Goal: Task Accomplishment & Management: Use online tool/utility

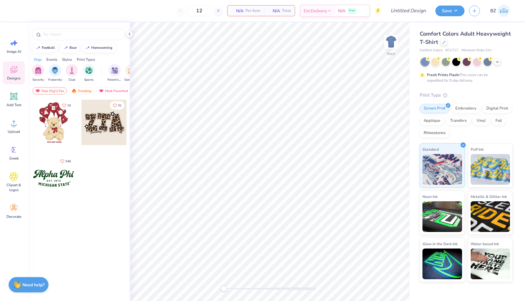
click at [429, 38] on span "Comfort Colors Adult Heavyweight T-Shirt" at bounding box center [464, 38] width 91 height 16
click at [443, 44] on div at bounding box center [443, 41] width 7 height 7
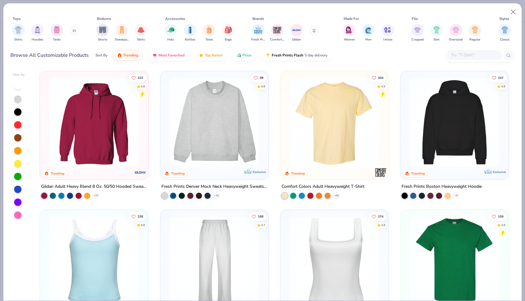
click at [465, 54] on input "text" at bounding box center [473, 55] width 47 height 7
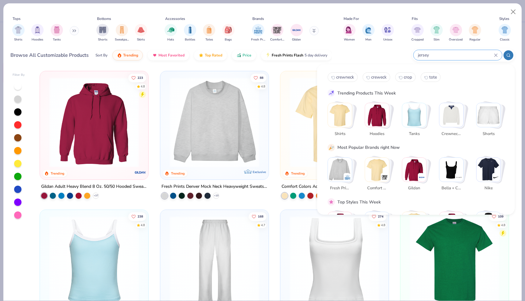
type input "jersey"
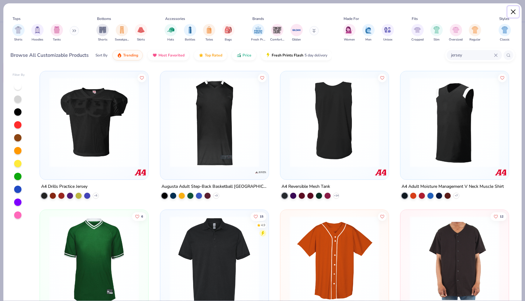
click at [514, 13] on button "Close" at bounding box center [513, 12] width 12 height 12
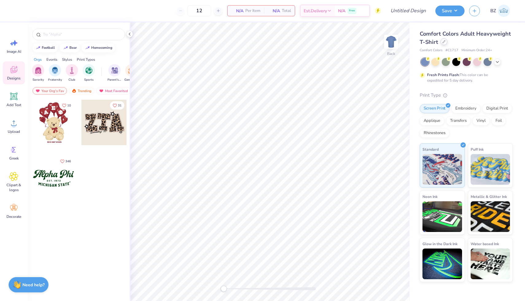
click at [442, 42] on icon at bounding box center [443, 42] width 2 height 2
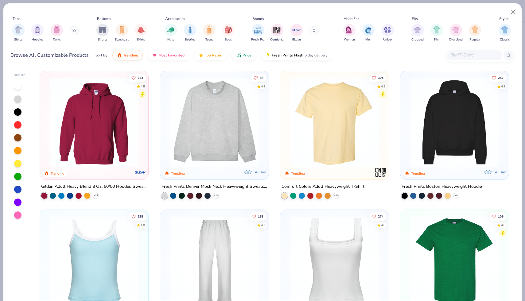
click at [461, 57] on input "text" at bounding box center [473, 55] width 47 height 7
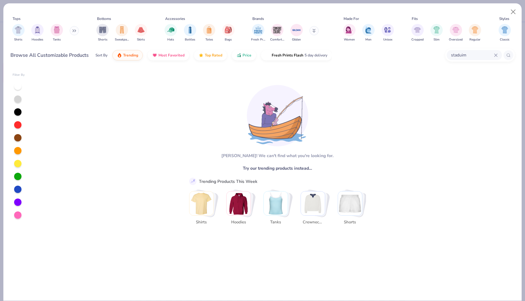
click at [462, 55] on input "staduim" at bounding box center [472, 55] width 44 height 7
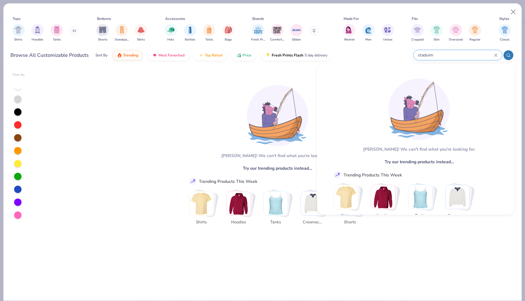
click at [462, 55] on input "staduim" at bounding box center [455, 55] width 77 height 7
type input "stadureplicaim"
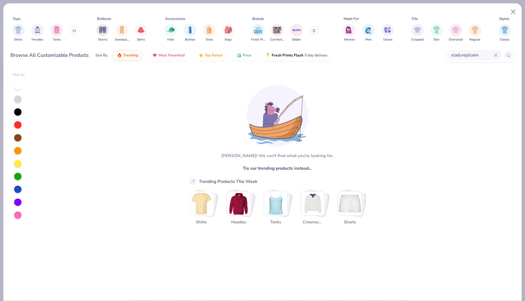
click at [494, 55] on icon at bounding box center [496, 55] width 4 height 4
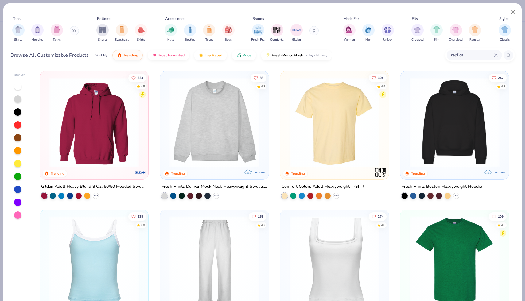
type input "replica"
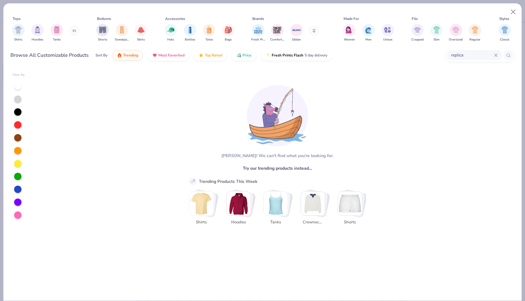
click at [495, 56] on icon at bounding box center [496, 55] width 4 height 4
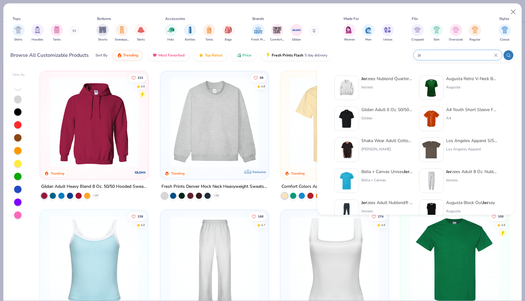
type input "j"
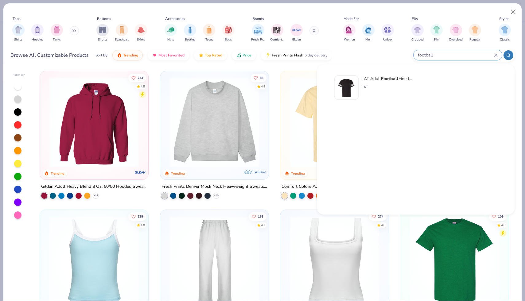
type input "football"
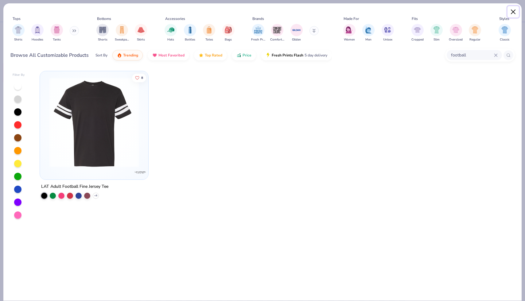
click at [515, 10] on button "Close" at bounding box center [513, 12] width 12 height 12
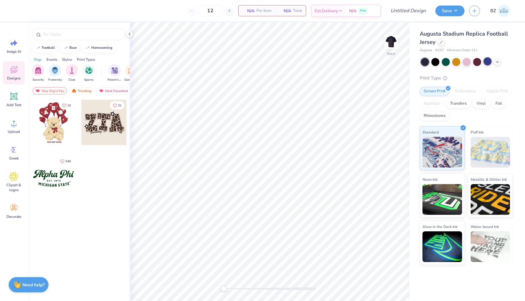
click at [492, 60] on div at bounding box center [467, 62] width 92 height 8
click at [489, 63] on div at bounding box center [487, 61] width 8 height 8
click at [496, 62] on icon at bounding box center [497, 61] width 5 height 5
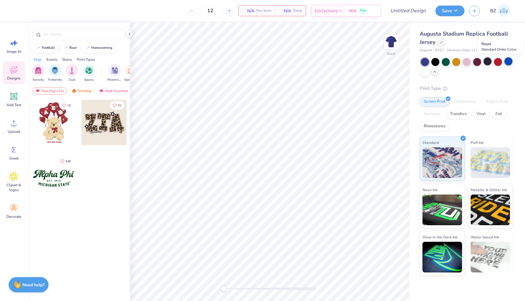
click at [507, 60] on div at bounding box center [508, 61] width 8 height 8
click at [488, 62] on div at bounding box center [487, 61] width 8 height 8
click at [508, 61] on div at bounding box center [508, 61] width 8 height 8
click at [489, 61] on div at bounding box center [487, 61] width 8 height 8
click at [434, 60] on div at bounding box center [435, 61] width 8 height 8
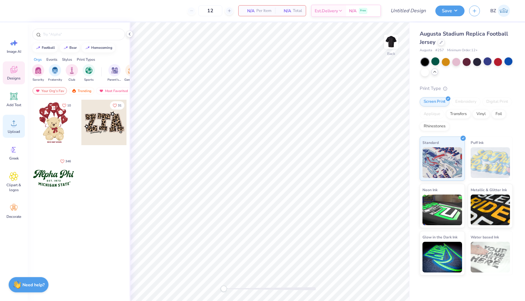
click at [16, 125] on icon at bounding box center [13, 122] width 9 height 9
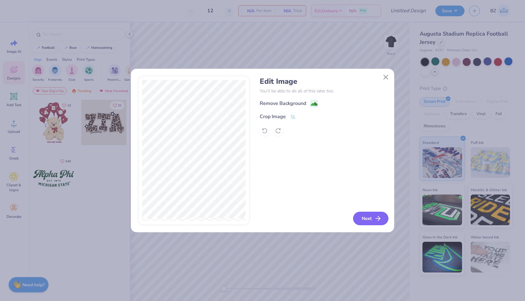
click at [361, 216] on button "Next" at bounding box center [370, 219] width 35 height 14
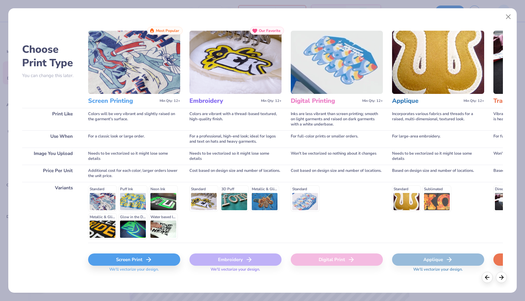
click at [159, 259] on div "Screen Print" at bounding box center [134, 259] width 92 height 12
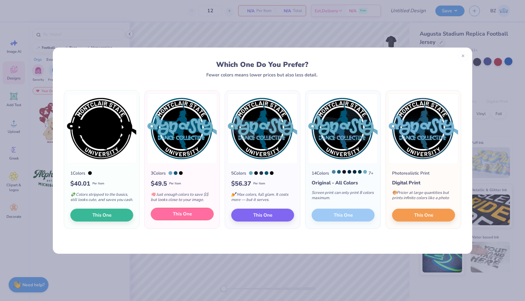
click at [186, 218] on span "This One" at bounding box center [182, 214] width 19 height 7
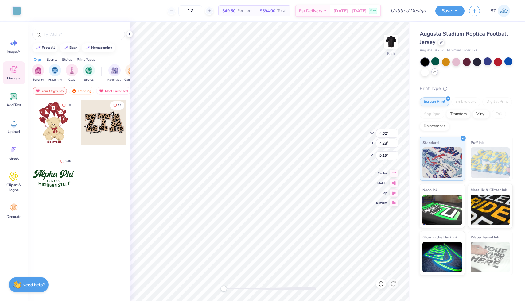
type input "4.62"
type input "4.28"
type input "9.19"
type input "1.94"
type input "2.97"
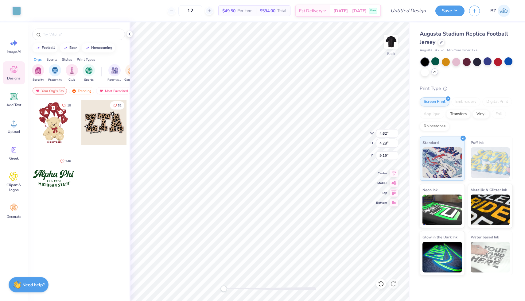
type input "10.51"
type input "8.76"
type input "9.84"
type input "6.69"
type input "2.36"
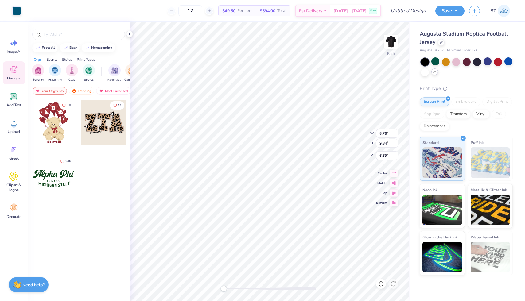
type input "1.64"
type input "10.55"
type input "5.15"
type input "3.66"
type input "9.81"
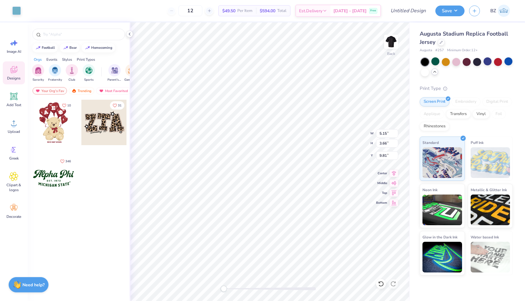
type input "4.62"
type input "4.28"
type input "0.87"
click at [14, 96] on icon at bounding box center [13, 96] width 7 height 7
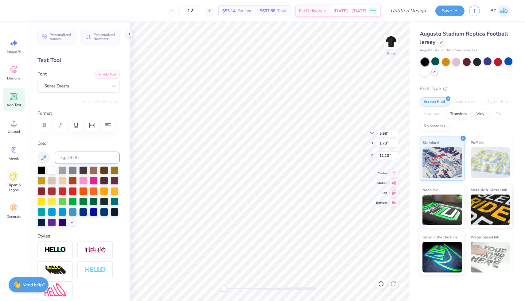
scroll to position [0, 0]
type textarea "dynasty"
click at [106, 90] on div at bounding box center [75, 86] width 63 height 8
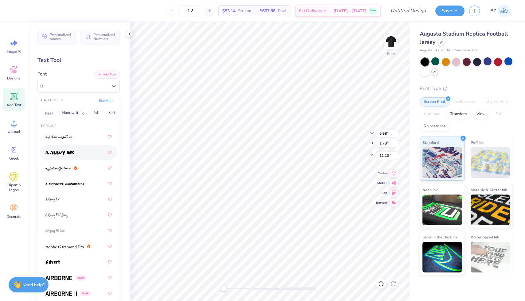
click at [83, 155] on div at bounding box center [78, 152] width 66 height 11
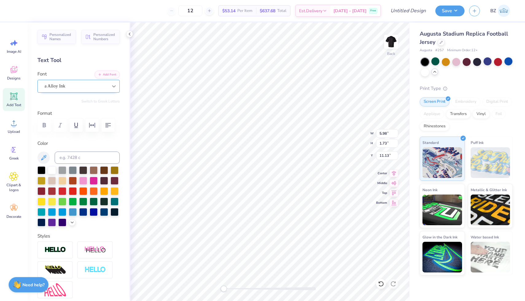
click at [110, 87] on div at bounding box center [113, 86] width 11 height 11
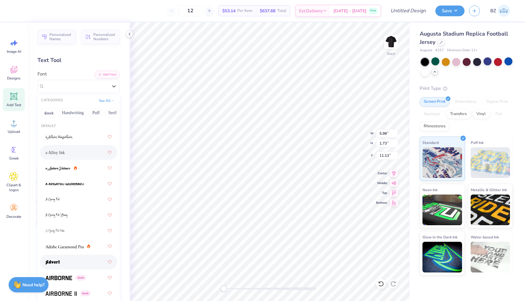
click at [74, 259] on div at bounding box center [78, 262] width 66 height 11
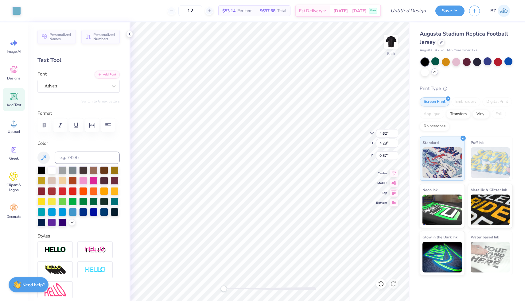
type input "9.40"
type input "2.38"
type input "10.81"
type input "4.62"
type input "4.28"
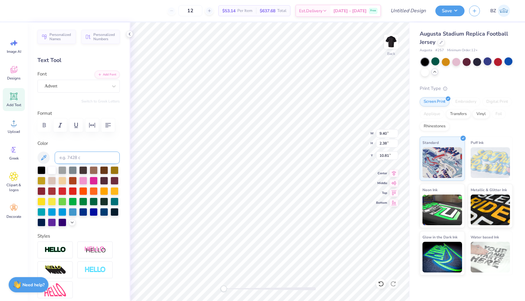
type input "0.87"
click at [17, 7] on div at bounding box center [16, 10] width 9 height 9
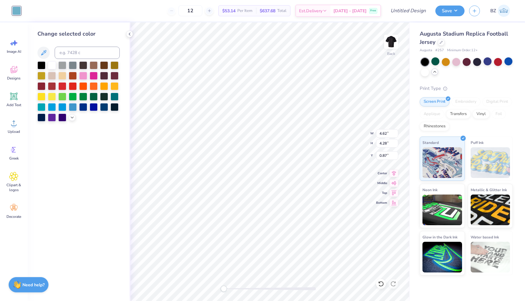
type input "9.40"
type input "2.38"
type input "10.81"
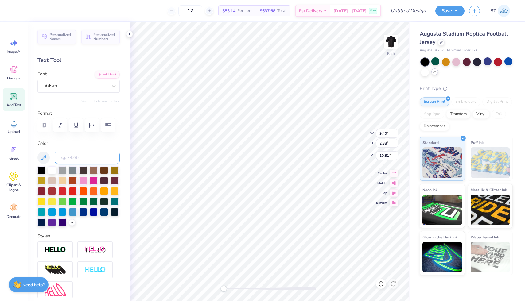
click at [70, 159] on input at bounding box center [87, 158] width 65 height 12
type input "7458"
type input "4.62"
type input "4.28"
type input "0.87"
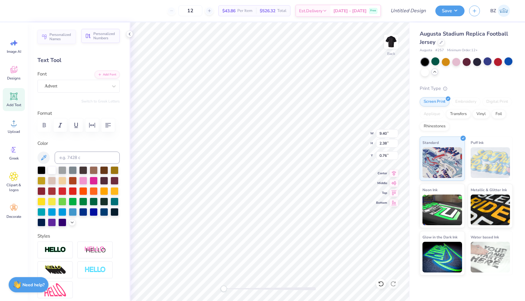
click at [104, 37] on span "Personalized Numbers" at bounding box center [104, 36] width 23 height 9
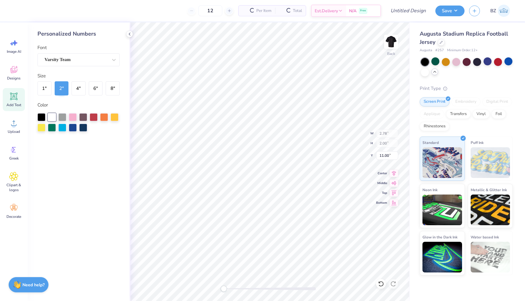
type input "2.78"
type input "2.00"
type input "11.00"
click at [95, 87] on button "6 "" at bounding box center [96, 88] width 14 height 14
click at [110, 64] on div at bounding box center [113, 59] width 11 height 11
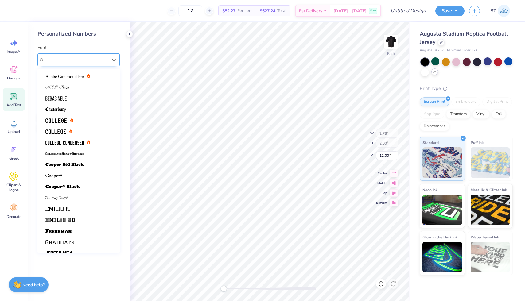
click at [101, 62] on div "Varsity Team" at bounding box center [75, 59] width 63 height 7
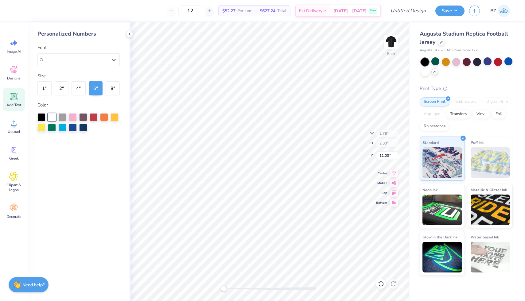
click at [128, 57] on div "Personalized Numbers Font Select is focused ,type to refine list, press Down to…" at bounding box center [79, 161] width 102 height 279
click at [79, 119] on div at bounding box center [83, 117] width 8 height 8
click at [53, 116] on div at bounding box center [52, 117] width 8 height 8
click at [111, 87] on button "8 "" at bounding box center [113, 88] width 14 height 14
click at [202, 9] on input "12" at bounding box center [190, 10] width 24 height 11
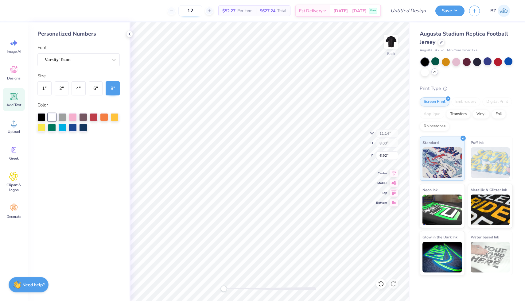
type input "1"
type input "25"
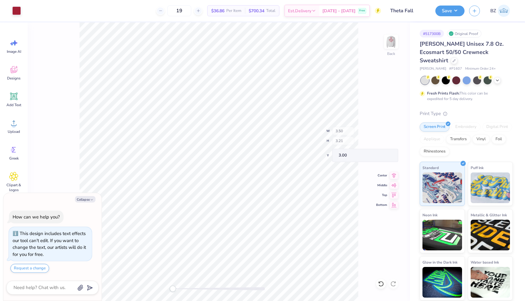
type textarea "x"
type input "0.31"
type input "0.41"
type input "5.20"
click at [27, 267] on button "Request a change" at bounding box center [29, 268] width 39 height 9
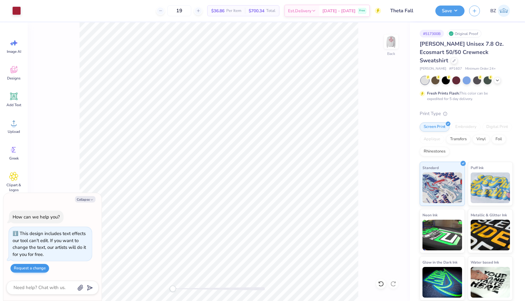
type textarea "x"
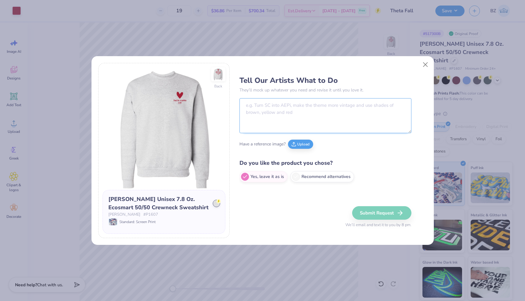
click at [286, 109] on textarea at bounding box center [325, 115] width 172 height 35
click at [269, 103] on textarea "can" at bounding box center [325, 115] width 172 height 35
click at [309, 102] on textarea "can we change the font" at bounding box center [320, 115] width 162 height 35
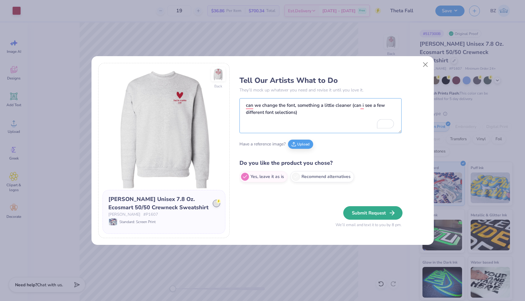
type textarea "can we change the font, something a little cleaner (can i see a few different f…"
click at [373, 217] on button "Submit Request" at bounding box center [372, 213] width 59 height 14
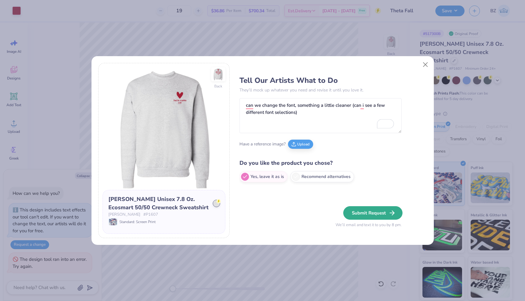
click at [378, 210] on button "Submit Request" at bounding box center [372, 213] width 59 height 14
type textarea "x"
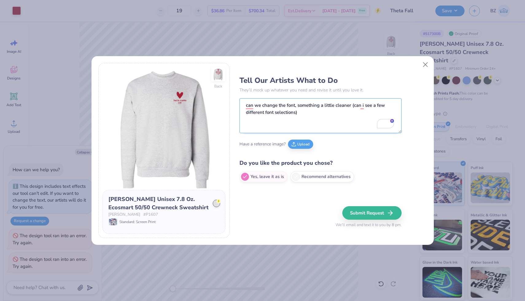
click at [288, 112] on textarea "can we change the font, something a little cleaner (can i see a few different f…" at bounding box center [320, 115] width 162 height 35
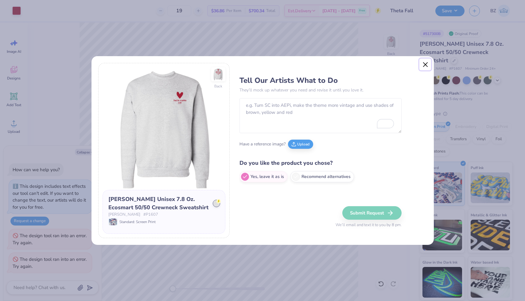
click at [427, 65] on button "Close" at bounding box center [425, 65] width 12 height 12
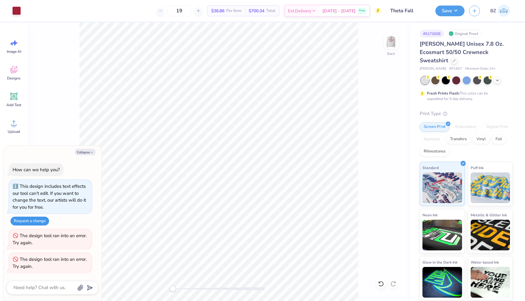
click at [25, 222] on button "Request a change" at bounding box center [29, 221] width 39 height 9
type textarea "x"
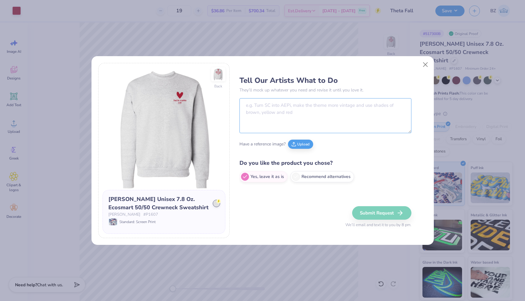
click at [260, 114] on textarea at bounding box center [325, 115] width 172 height 35
click at [274, 116] on textarea at bounding box center [325, 115] width 172 height 35
click at [296, 54] on div "Back Hanes Unisex 7.8 Oz. Ecosmart 50/50 Crewneck Sweatshirt Hanes # P1607 Stan…" at bounding box center [262, 150] width 525 height 301
